Goal: Navigation & Orientation: Find specific page/section

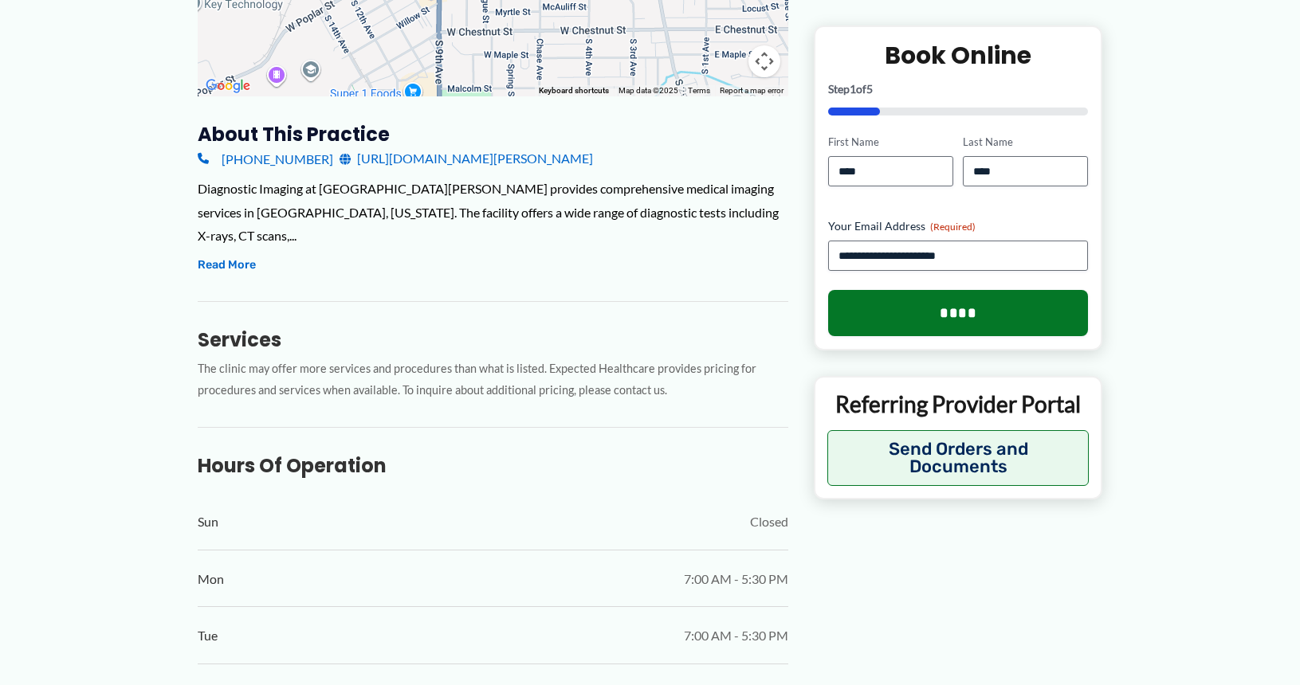
scroll to position [480, 0]
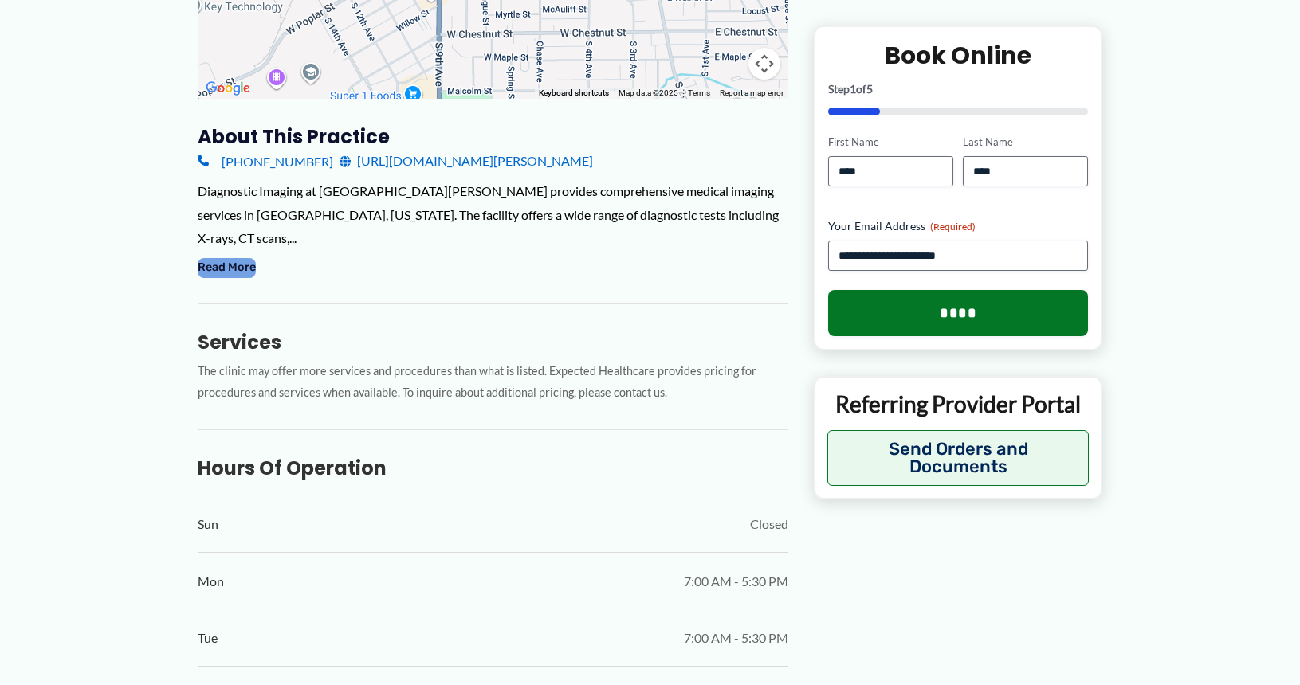
click at [233, 265] on button "Read More" at bounding box center [227, 267] width 58 height 19
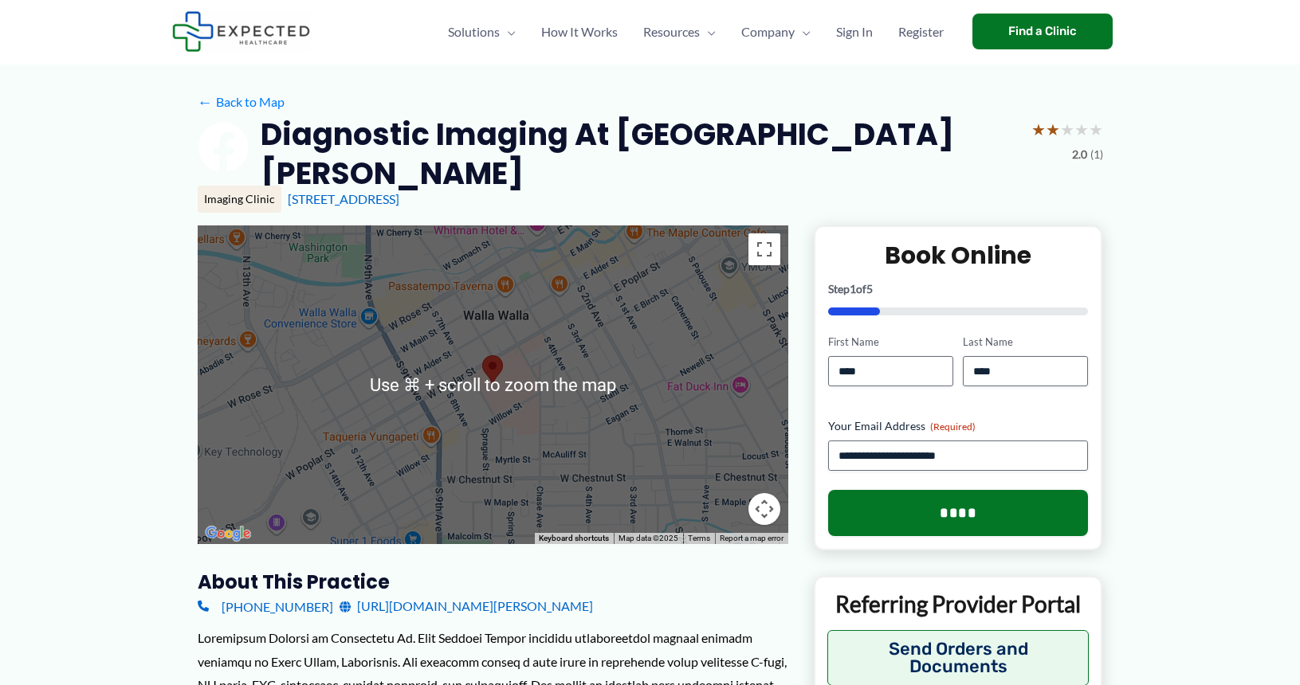
scroll to position [0, 0]
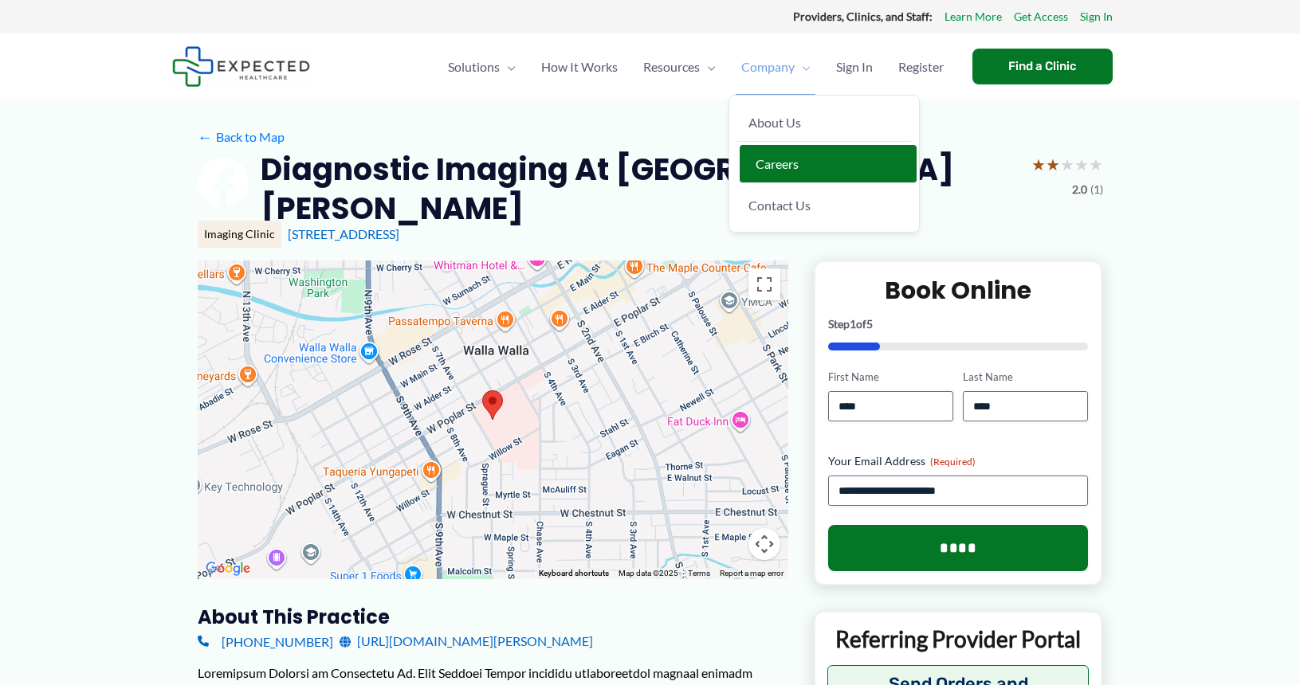
click at [771, 163] on span "Careers" at bounding box center [776, 163] width 43 height 15
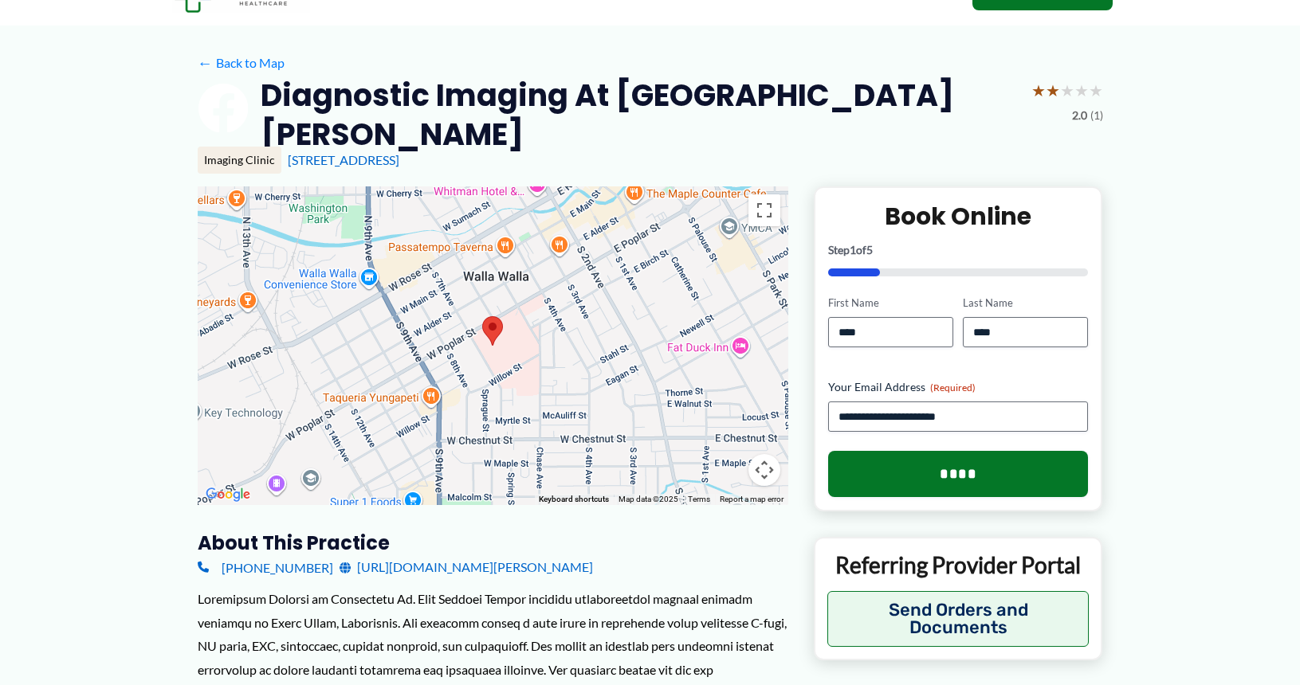
scroll to position [100, 0]
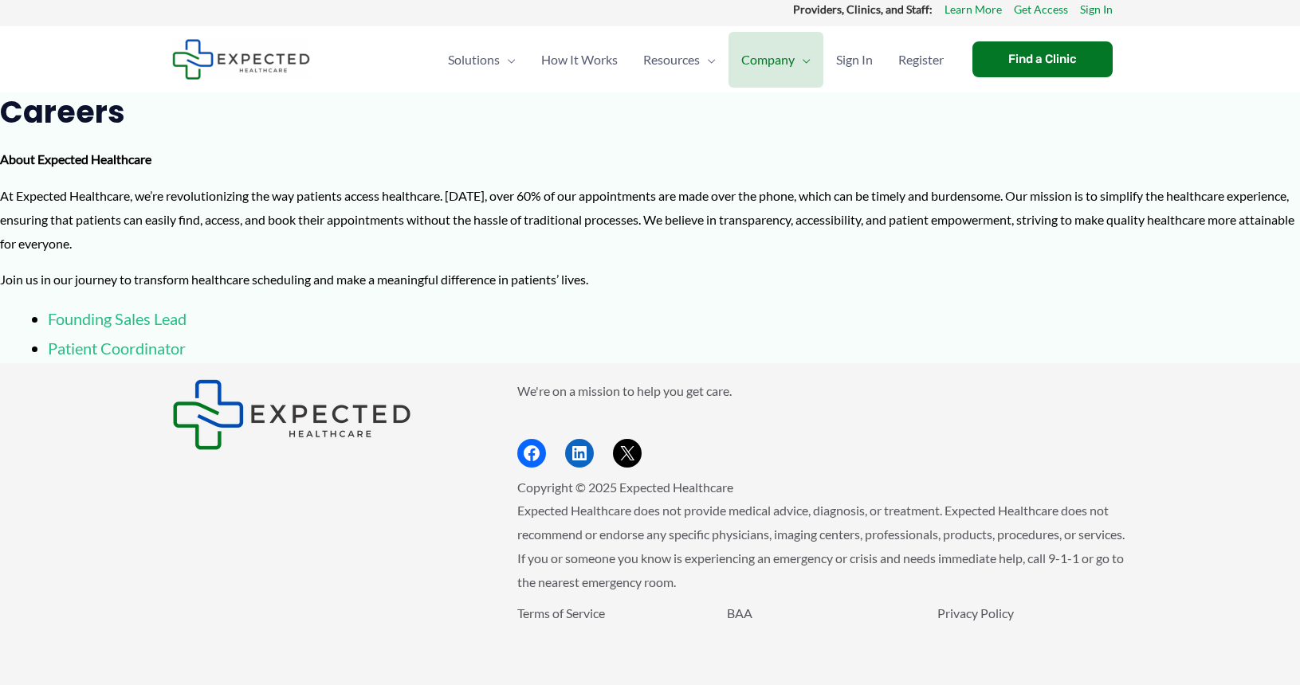
scroll to position [22, 0]
